Goal: Entertainment & Leisure: Consume media (video, audio)

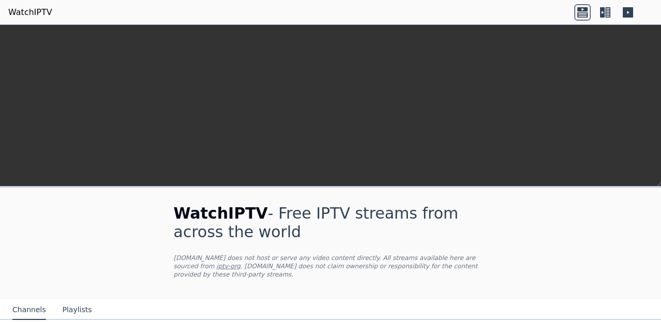
scroll to position [193, 0]
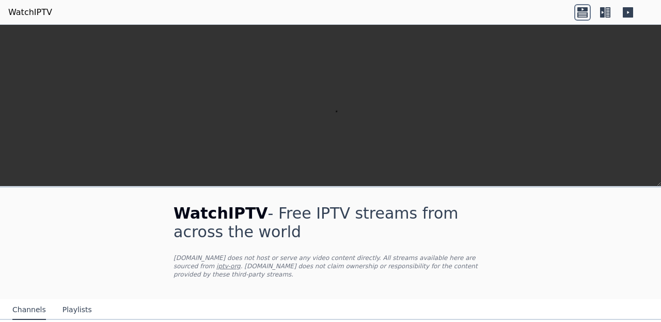
scroll to position [224, 0]
